Goal: Information Seeking & Learning: Learn about a topic

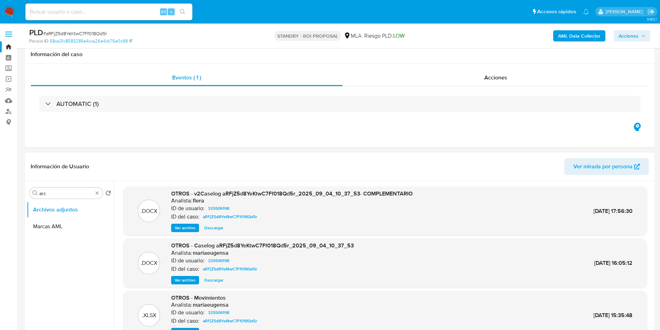
select select "10"
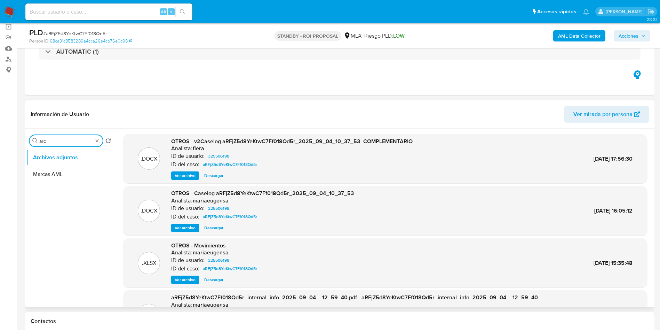
click at [51, 143] on input "arc" at bounding box center [66, 141] width 54 height 6
type input "his"
click at [62, 175] on button "Historial Casos" at bounding box center [67, 174] width 81 height 17
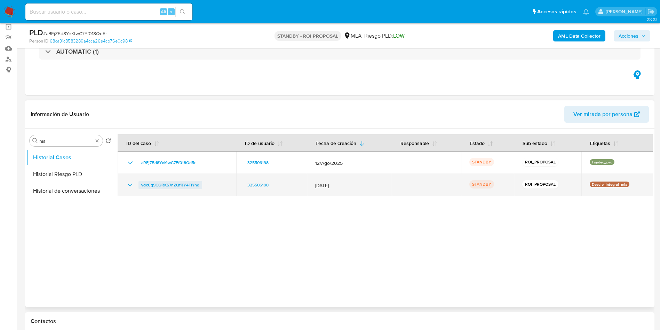
click at [194, 188] on span "vdxCg9CQRKS7nZQfRY4FlYnd" at bounding box center [170, 185] width 58 height 8
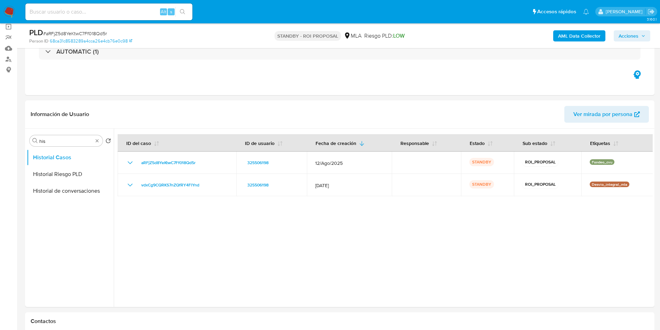
click at [15, 6] on img at bounding box center [9, 12] width 12 height 12
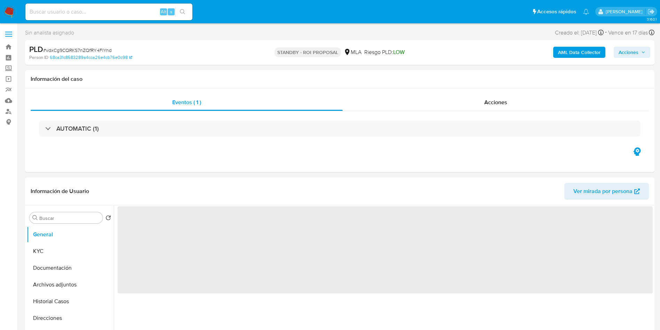
select select "10"
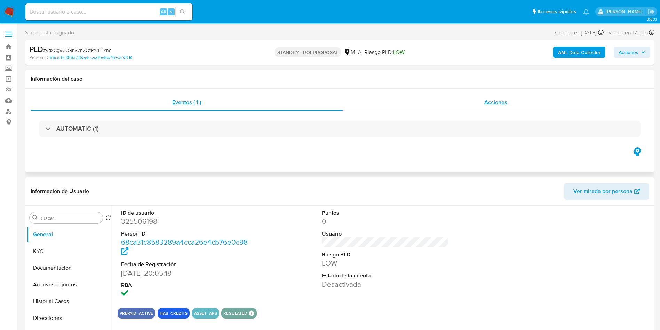
click at [433, 102] on div "Acciones" at bounding box center [496, 102] width 306 height 17
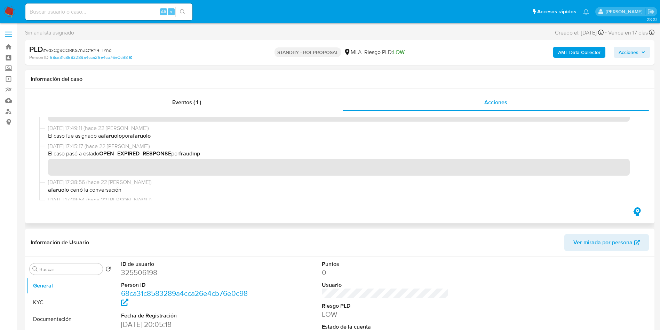
scroll to position [104, 0]
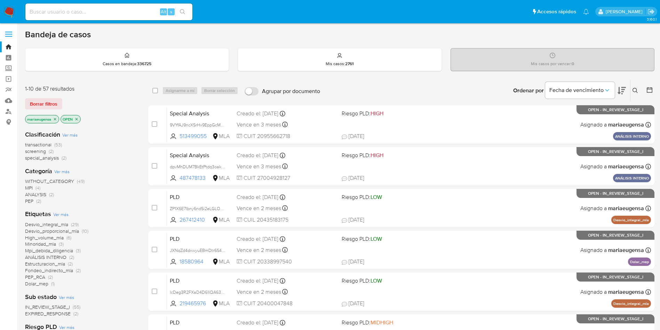
click at [46, 10] on input at bounding box center [108, 11] width 167 height 9
paste input "Mw793abeMlT0xVtFjd67Z5yA"
type input "Mw793abeMlT0xVtFjd67Z5yA"
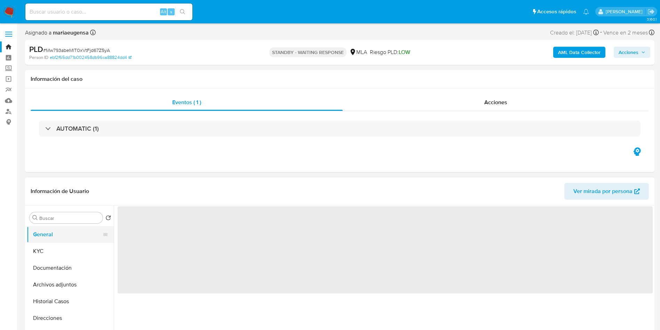
select select "10"
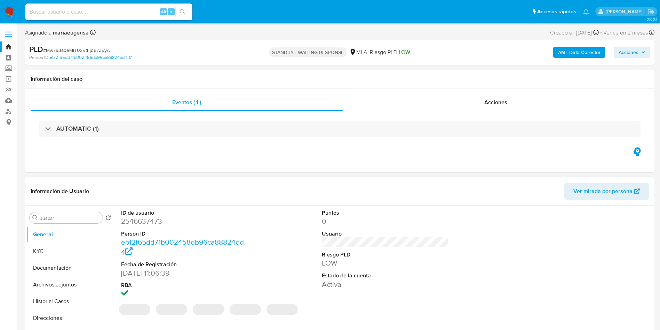
click at [128, 225] on dd "2546637473" at bounding box center [184, 221] width 127 height 10
copy dd "2546637473"
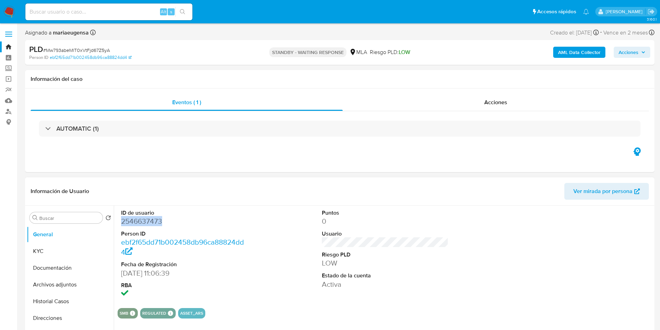
click at [137, 222] on dd "2546637473" at bounding box center [184, 221] width 127 height 10
click at [96, 44] on div "PLD # Mw793abeMlT0xVtFjd67Z5yA" at bounding box center [131, 49] width 205 height 10
click at [97, 50] on span "# Mw793abeMlT0xVtFjd67Z5yA" at bounding box center [76, 50] width 67 height 7
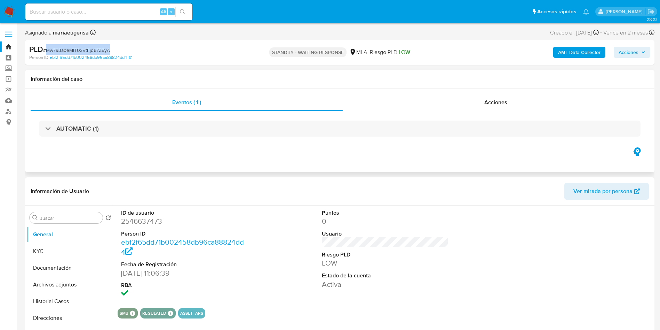
copy span "Mw793abeMlT0xVtFjd67Z5yA"
click at [134, 220] on dd "2546637473" at bounding box center [184, 221] width 127 height 10
copy dd "2546637473"
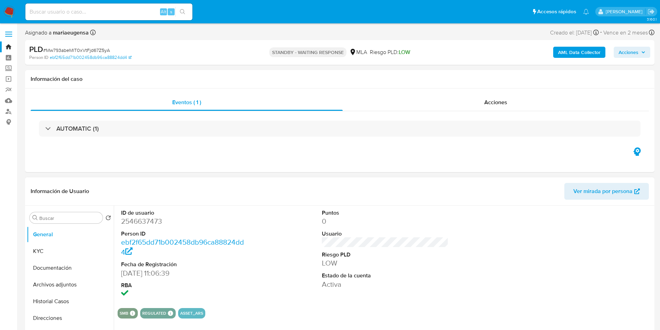
drag, startPoint x: 156, startPoint y: 212, endPoint x: 153, endPoint y: 216, distance: 5.6
click at [155, 215] on dt "ID de usuario" at bounding box center [184, 213] width 127 height 8
click at [147, 221] on dd "2546637473" at bounding box center [184, 221] width 127 height 10
copy dd "2546637473"
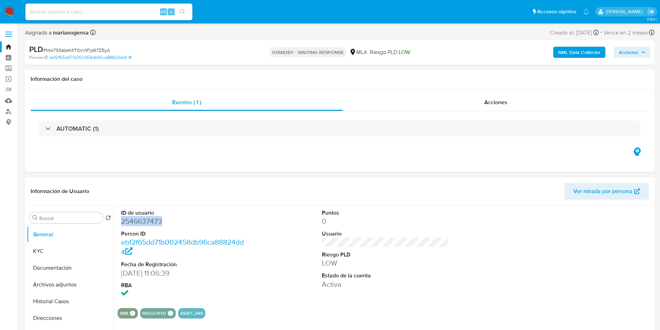
click at [144, 220] on dd "2546637473" at bounding box center [184, 221] width 127 height 10
click at [77, 257] on button "KYC" at bounding box center [67, 251] width 81 height 17
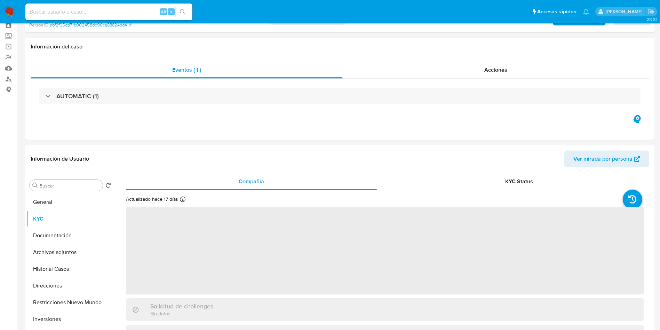
scroll to position [45, 0]
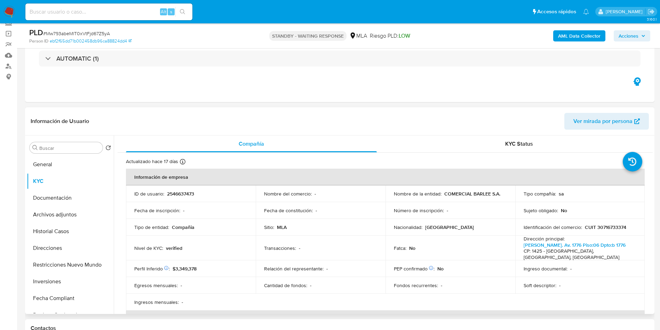
click at [351, 232] on td "Sitio : MLA" at bounding box center [321, 227] width 130 height 17
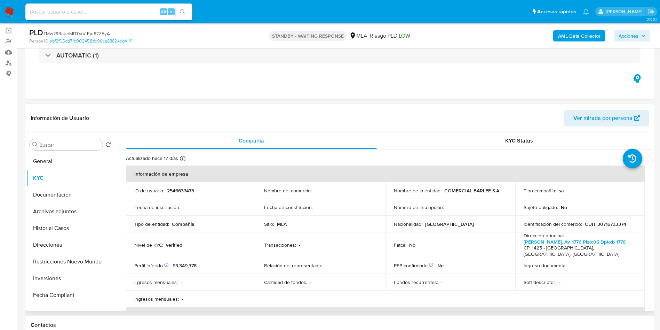
click at [351, 255] on td "Transacciones : -" at bounding box center [321, 244] width 130 height 25
click at [339, 116] on header "Información de Usuario Ver mirada por persona" at bounding box center [340, 118] width 618 height 17
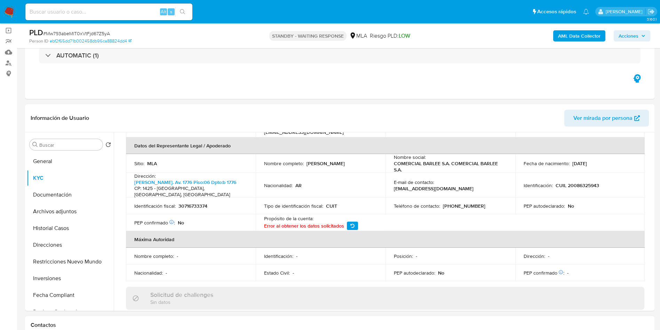
scroll to position [209, 0]
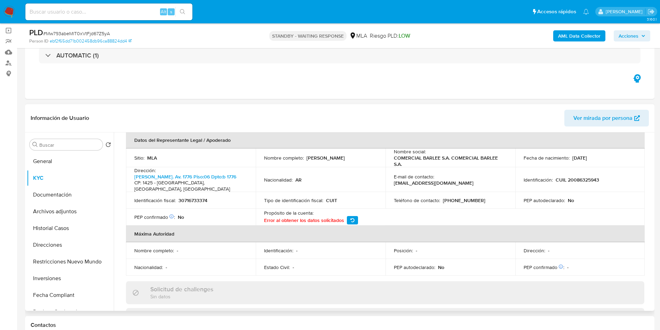
click at [322, 172] on td "Nacionalidad : AR" at bounding box center [321, 179] width 130 height 25
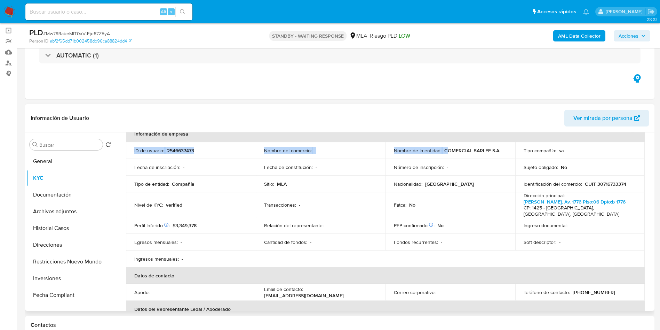
scroll to position [29, 0]
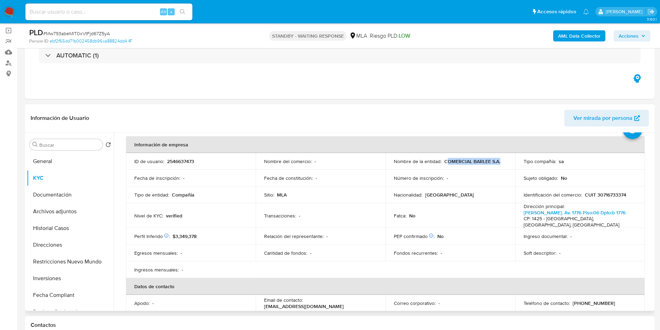
drag, startPoint x: 445, startPoint y: 137, endPoint x: 497, endPoint y: 165, distance: 58.9
click at [497, 165] on td "Nombre de la entidad : COMERCIAL BARLEE S.A." at bounding box center [451, 161] width 130 height 17
copy p "OMERCIAL BARLEE S.A."
click at [442, 159] on div "Nombre de la entidad : COMERCIAL BARLEE S.A." at bounding box center [450, 161] width 113 height 6
drag, startPoint x: 443, startPoint y: 160, endPoint x: 504, endPoint y: 161, distance: 61.6
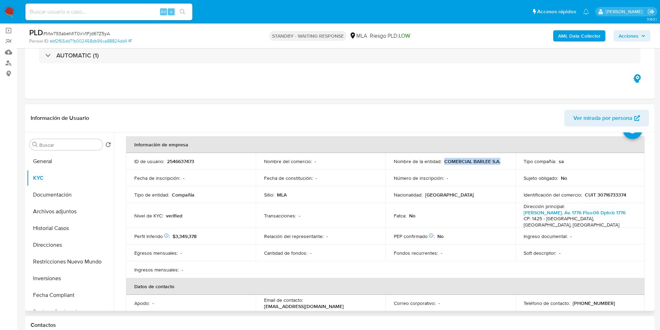
click at [504, 161] on div "Nombre de la entidad : COMERCIAL BARLEE S.A." at bounding box center [450, 161] width 113 height 6
copy p "COMERCIAL BARLEE S.A."
click at [185, 162] on p "2546637473" at bounding box center [180, 161] width 27 height 6
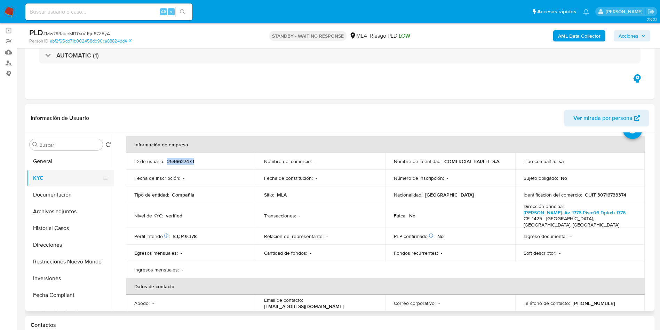
copy p "2546637473"
click at [96, 16] on input at bounding box center [108, 11] width 167 height 9
paste input "Mw793abeMlT0xVtFjd67Z5yA"
type input "Mw793abeMlT0xVtFjd67Z5yA"
click at [71, 161] on button "General" at bounding box center [67, 161] width 81 height 17
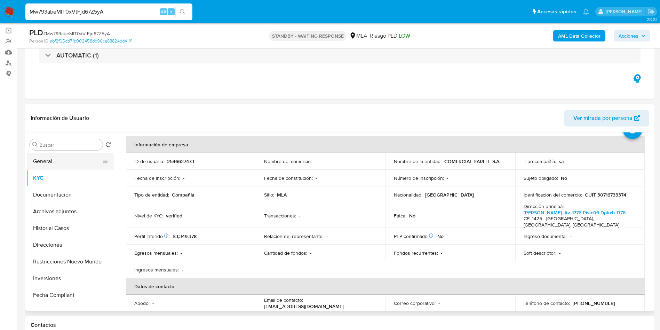
scroll to position [0, 0]
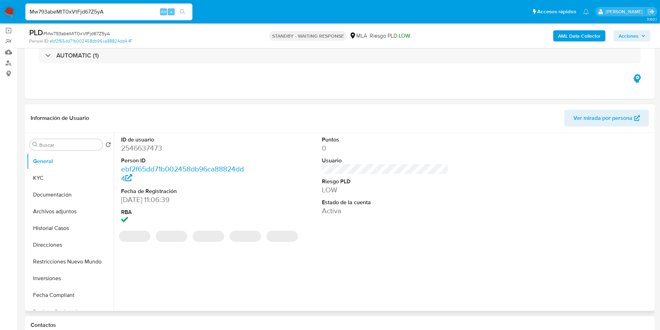
click at [117, 149] on div "ID de usuario 2546637473 Person ID ebf2f65dd71b002458db96ca88824dd4 Fecha de Re…" at bounding box center [383, 221] width 539 height 178
click at [128, 151] on dd "2546637473" at bounding box center [184, 148] width 127 height 10
copy dd "2546637473"
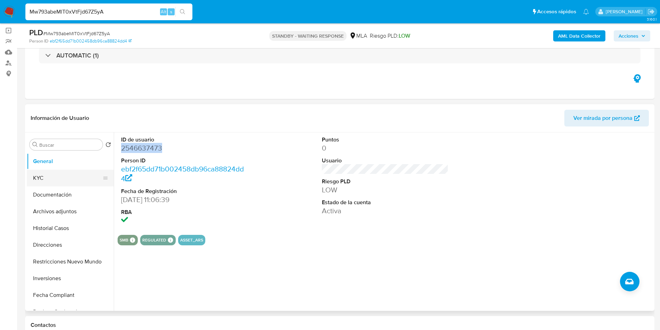
click at [59, 174] on button "KYC" at bounding box center [67, 177] width 81 height 17
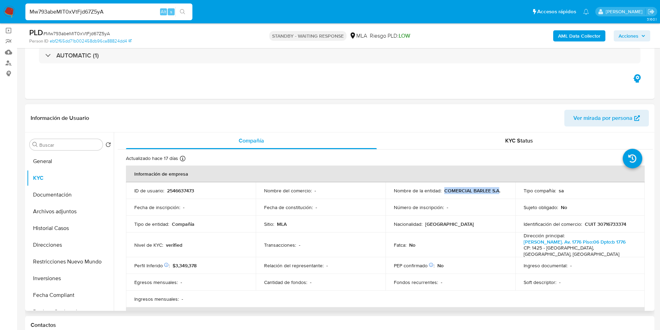
drag, startPoint x: 442, startPoint y: 192, endPoint x: 496, endPoint y: 193, distance: 54.3
click at [496, 193] on div "Nombre de la entidad : COMERCIAL BARLEE S.A." at bounding box center [450, 190] width 113 height 6
click at [77, 145] on div "Buscar" at bounding box center [66, 144] width 73 height 11
click at [77, 143] on input "Buscar" at bounding box center [69, 145] width 61 height 6
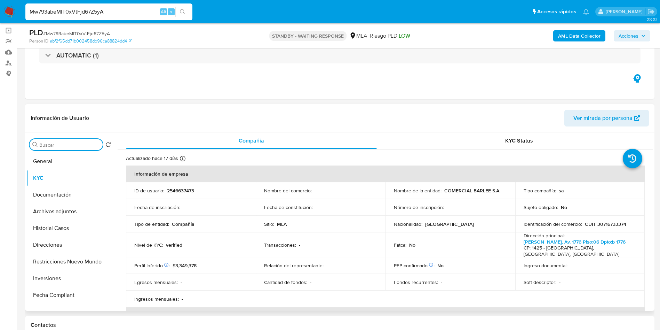
click at [77, 143] on input "Buscar" at bounding box center [69, 145] width 61 height 6
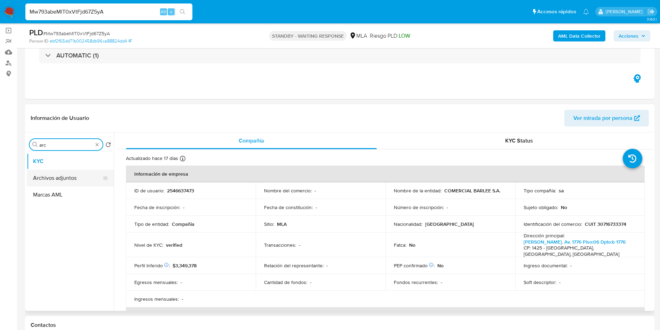
type input "arc"
click at [67, 176] on button "Archivos adjuntos" at bounding box center [67, 177] width 81 height 17
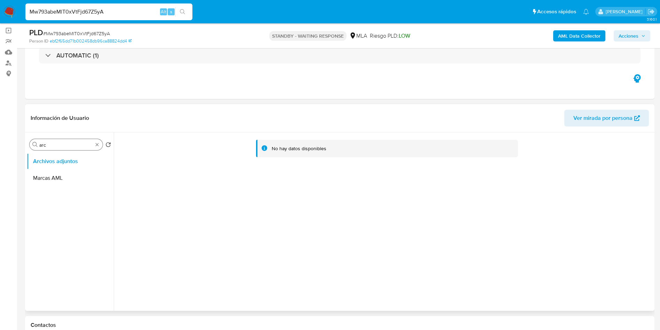
click at [65, 141] on div "Buscar arc" at bounding box center [66, 144] width 73 height 11
click at [565, 40] on b "AML Data Collector" at bounding box center [579, 35] width 42 height 11
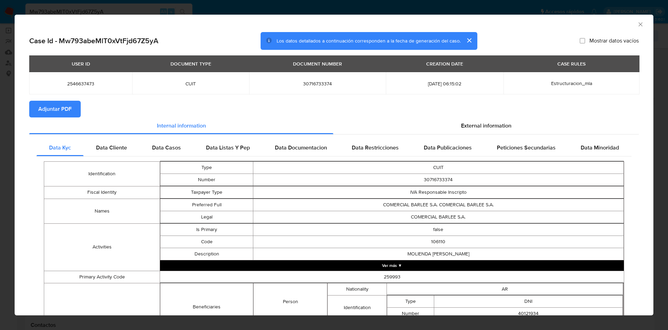
click at [637, 21] on icon "Cerrar ventana" at bounding box center [640, 24] width 7 height 7
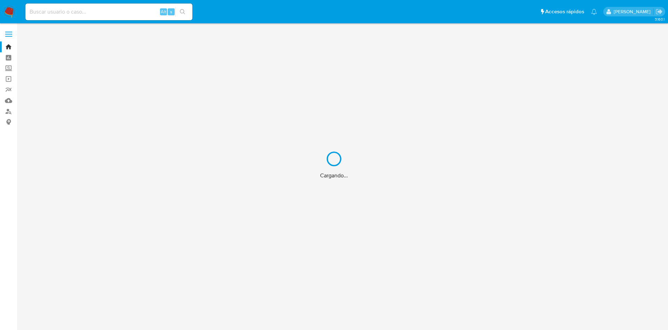
click at [85, 6] on div "Cargando..." at bounding box center [334, 165] width 668 height 330
click at [86, 8] on div "Cargando..." at bounding box center [334, 165] width 668 height 330
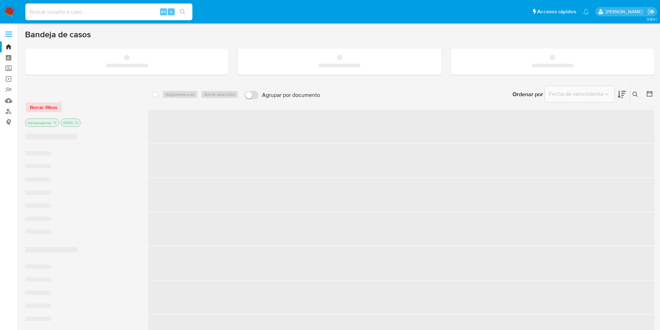
click at [86, 12] on input at bounding box center [108, 11] width 167 height 9
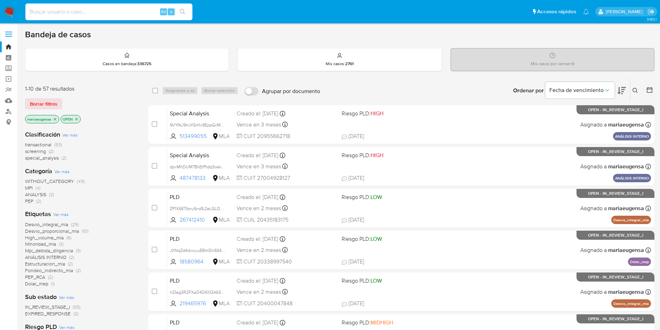
paste input "2636138043"
type input "2636138043"
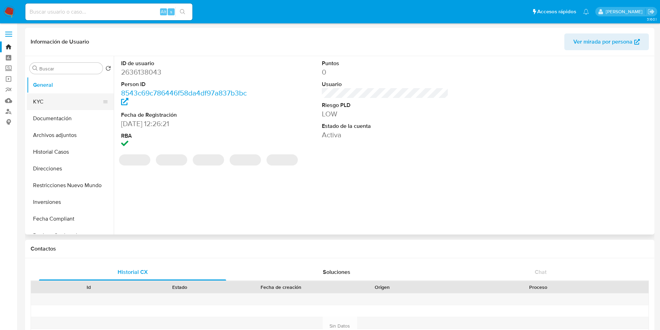
select select "10"
click at [43, 96] on button "KYC" at bounding box center [67, 101] width 81 height 17
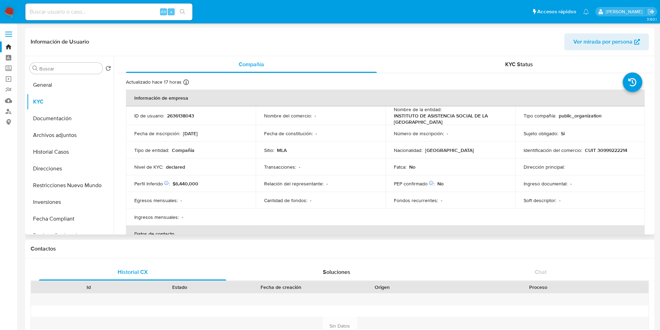
drag, startPoint x: 459, startPoint y: 120, endPoint x: 384, endPoint y: 114, distance: 75.4
click at [386, 114] on td "Nombre de la entidad : INSTITUTO DE ASISTENCIA SOCIAL DE LA PROVINCIA DEL CHUBUT" at bounding box center [451, 115] width 130 height 19
click at [78, 6] on div "Alt s" at bounding box center [108, 11] width 167 height 17
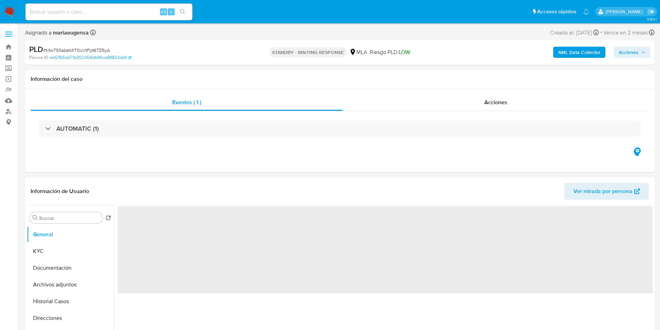
select select "10"
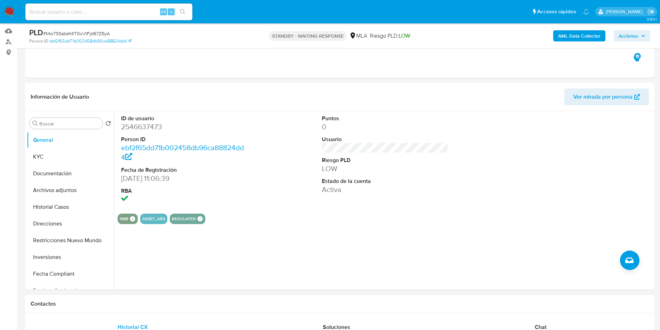
scroll to position [157, 0]
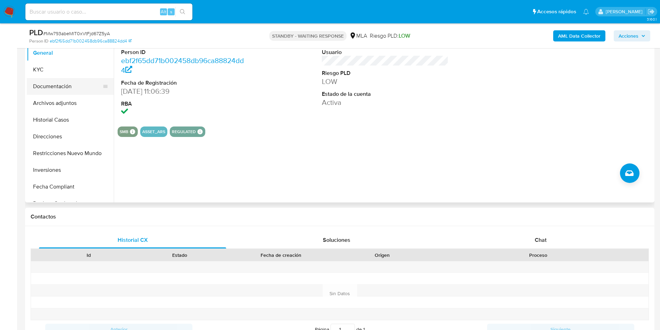
drag, startPoint x: 39, startPoint y: 74, endPoint x: 58, endPoint y: 79, distance: 19.1
click at [39, 74] on button "KYC" at bounding box center [70, 69] width 87 height 17
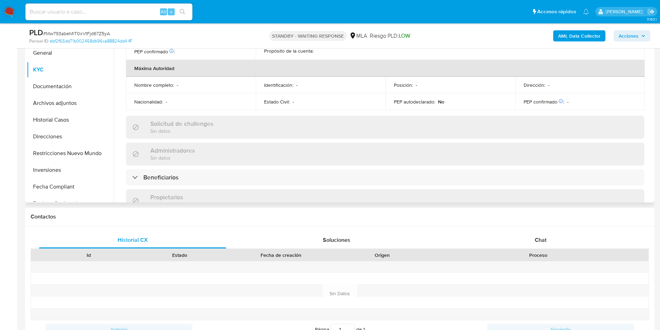
scroll to position [499, 0]
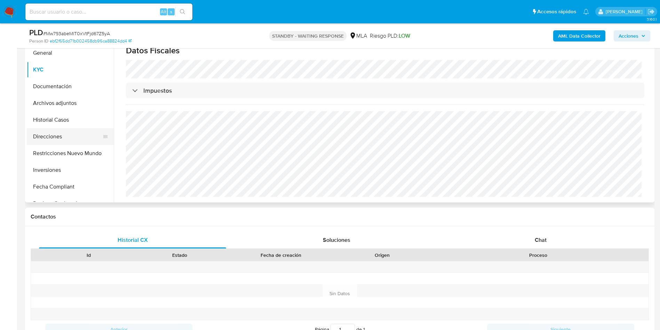
drag, startPoint x: 57, startPoint y: 136, endPoint x: 43, endPoint y: 143, distance: 15.3
click at [57, 136] on button "Direcciones" at bounding box center [67, 136] width 81 height 17
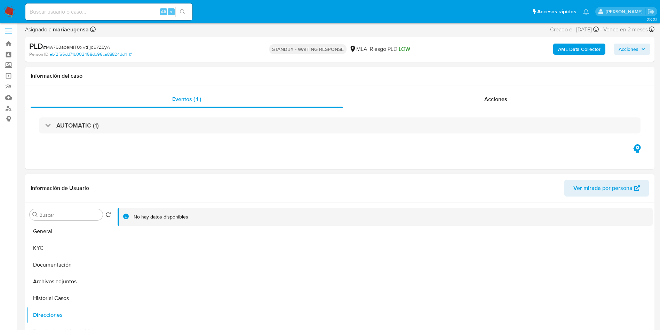
scroll to position [0, 0]
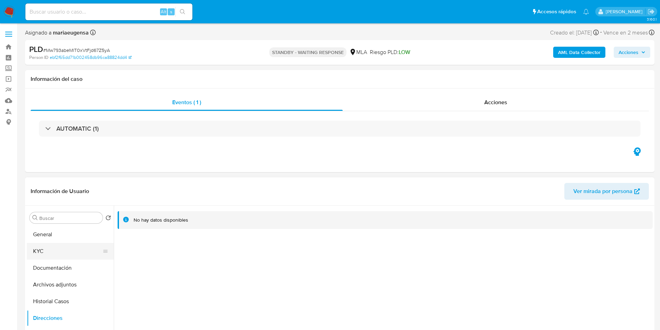
click at [68, 255] on button "KYC" at bounding box center [67, 251] width 81 height 17
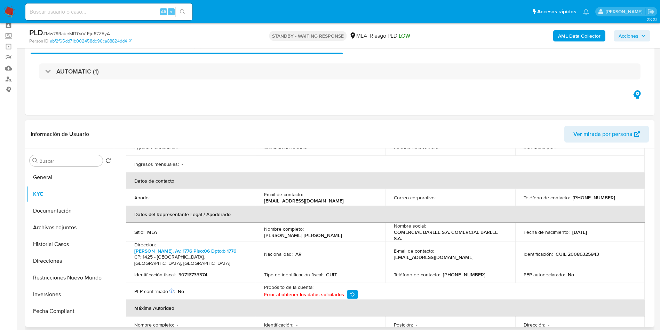
scroll to position [209, 0]
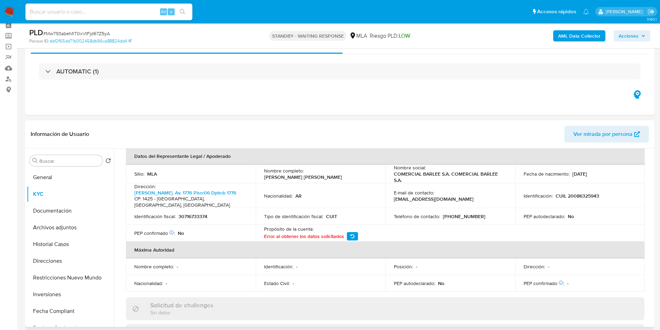
click at [205, 216] on p "30716733374" at bounding box center [193, 216] width 29 height 6
copy p "30716733374"
click at [102, 12] on input at bounding box center [108, 11] width 167 height 9
paste input "Qjt6XgLy9RsQe3xCrWXw8NpP"
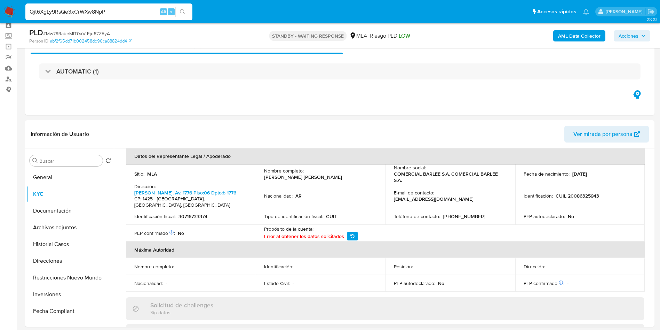
type input "Qjt6XgLy9RsQe3xCrWXw8NpP"
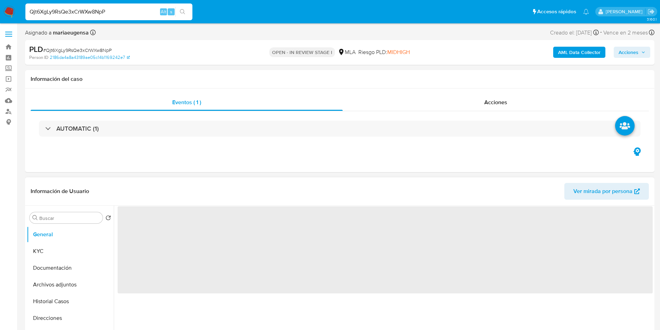
select select "10"
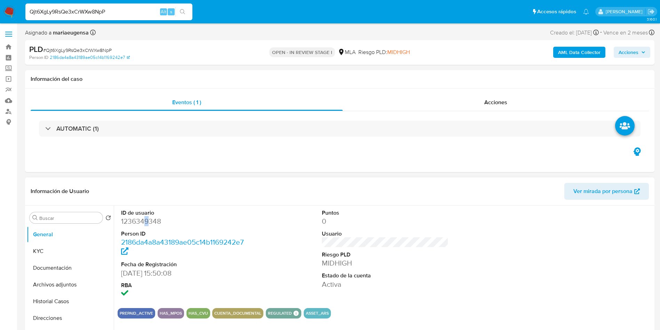
click at [147, 221] on dd "1236349348" at bounding box center [184, 221] width 127 height 10
copy dd "1236349348"
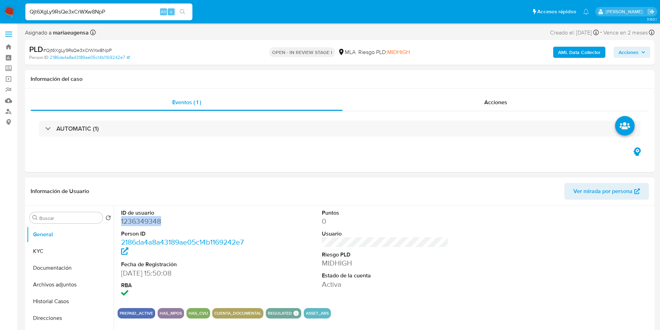
click at [150, 223] on dd "1236349348" at bounding box center [184, 221] width 127 height 10
click at [150, 222] on dd "1236349348" at bounding box center [184, 221] width 127 height 10
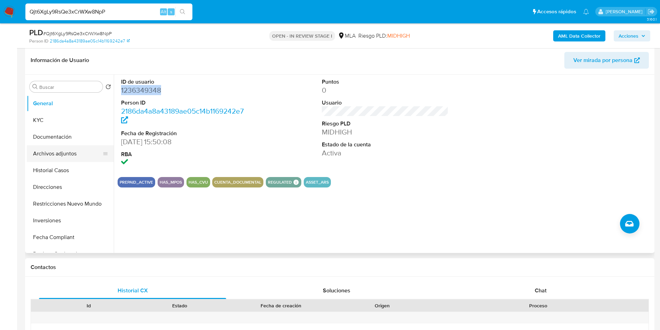
scroll to position [104, 0]
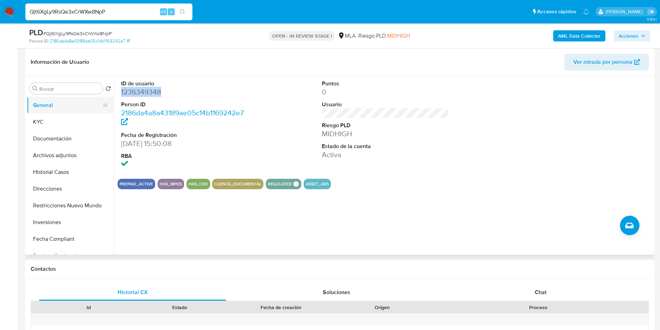
click at [59, 111] on button "General" at bounding box center [67, 105] width 81 height 17
click at [55, 121] on button "KYC" at bounding box center [67, 121] width 81 height 17
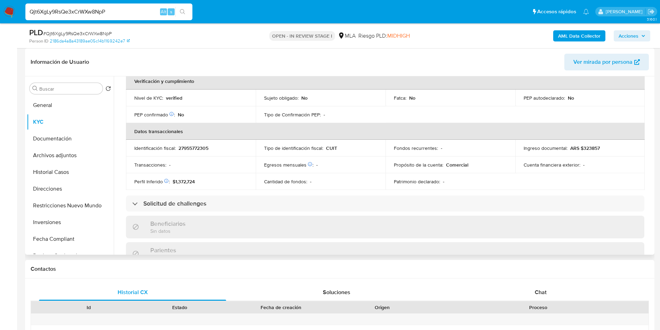
scroll to position [40, 0]
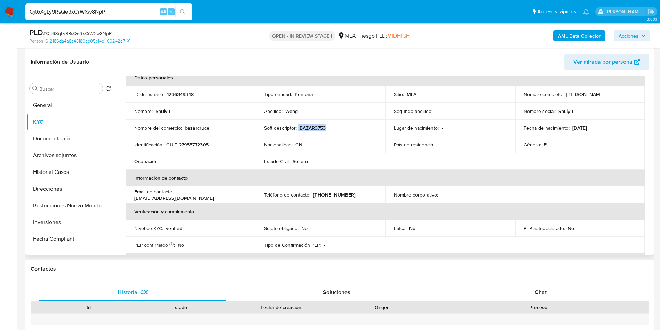
drag, startPoint x: 297, startPoint y: 128, endPoint x: 339, endPoint y: 127, distance: 41.4
click at [339, 127] on div "Soft descriptor : BAZAR3753" at bounding box center [320, 128] width 113 height 6
copy div "BAZAR3753"
drag, startPoint x: 183, startPoint y: 130, endPoint x: 212, endPoint y: 119, distance: 30.4
click at [207, 128] on div "Nombre del comercio : bazarcruce" at bounding box center [190, 128] width 113 height 6
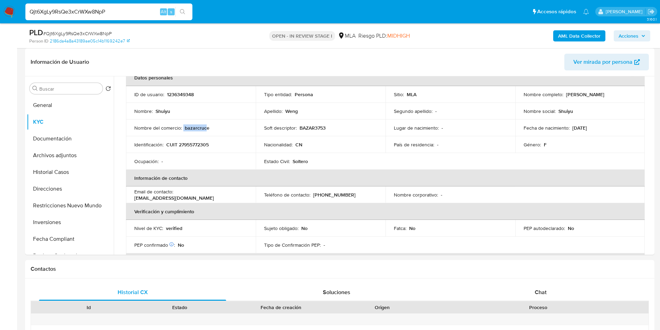
copy div "bazarcruc"
click at [62, 183] on button "Direcciones" at bounding box center [67, 188] width 81 height 17
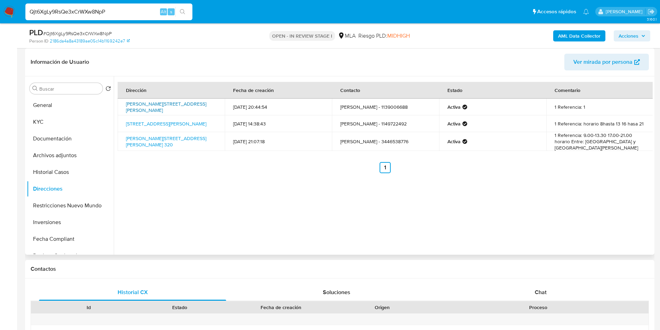
click at [168, 100] on link "[PERSON_NAME][STREET_ADDRESS][PERSON_NAME]" at bounding box center [166, 106] width 80 height 13
click at [137, 124] on link "[STREET_ADDRESS][PERSON_NAME]" at bounding box center [166, 123] width 80 height 7
click at [155, 142] on link "[PERSON_NAME][STREET_ADDRESS][PERSON_NAME] 320" at bounding box center [166, 141] width 80 height 13
click at [100, 36] on span "# Qjt6XgLy9RsQe3xCrWXw8NpP" at bounding box center [77, 33] width 69 height 7
copy span "Qjt6XgLy9RsQe3xCrWXw8NpP"
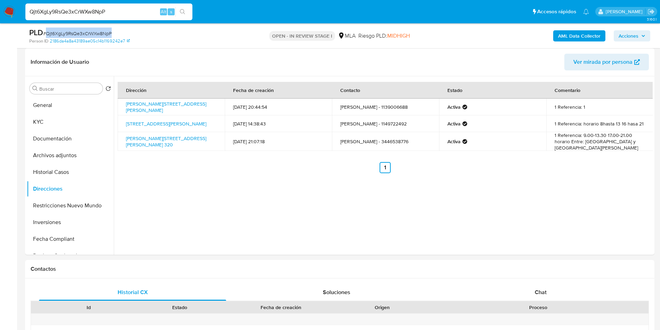
click at [100, 35] on span "# Qjt6XgLy9RsQe3xCrWXw8NpP" at bounding box center [77, 33] width 69 height 7
click at [66, 107] on button "General" at bounding box center [67, 105] width 81 height 17
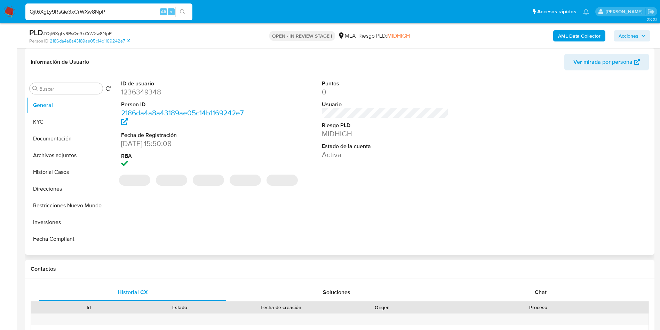
click at [140, 97] on dl "ID de usuario 1236349348 Person ID 2186da4a8a43189ae05c14b1169242e7 Fecha de Re…" at bounding box center [184, 125] width 127 height 90
click at [145, 88] on dd "1236349348" at bounding box center [184, 92] width 127 height 10
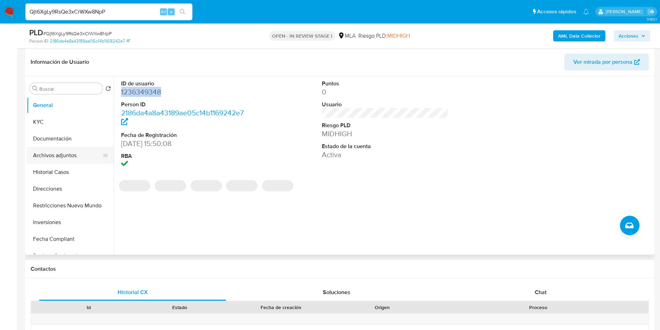
copy dd "1236349348"
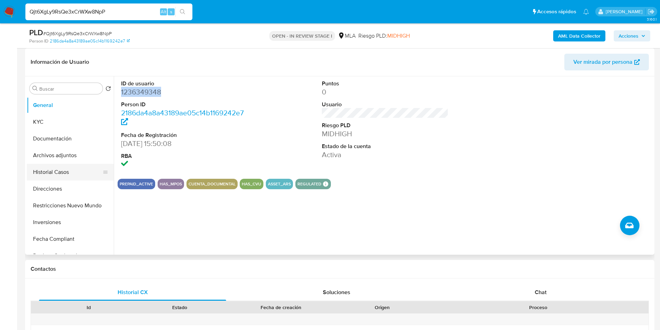
drag, startPoint x: 72, startPoint y: 173, endPoint x: 78, endPoint y: 187, distance: 15.0
click at [72, 173] on button "Historial Casos" at bounding box center [70, 172] width 87 height 17
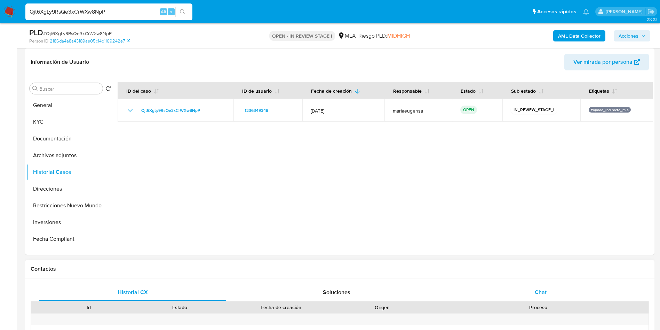
click at [527, 290] on div "Chat" at bounding box center [540, 292] width 187 height 17
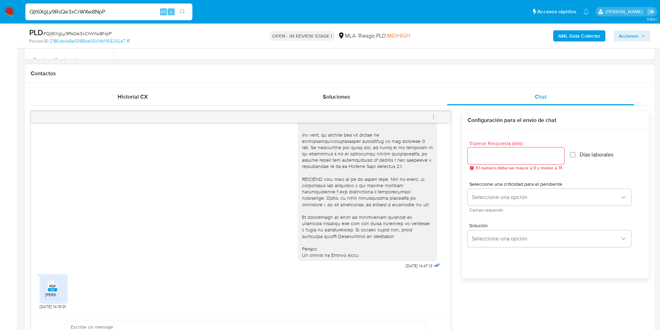
scroll to position [313, 0]
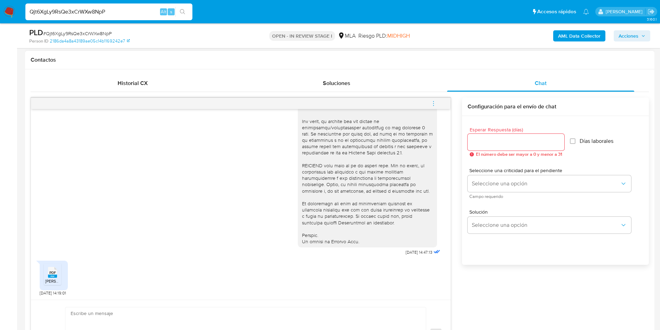
click at [58, 273] on div "PDF PDF" at bounding box center [52, 271] width 15 height 14
click at [185, 160] on div "[DATE] 14:47:13" at bounding box center [241, 66] width 402 height 381
click at [86, 30] on span "# Qjt6XgLy9RsQe3xCrWXw8NpP" at bounding box center [77, 33] width 69 height 7
copy span "Qjt6XgLy9RsQe3xCrWXw8NpP"
